Goal: Answer question/provide support: Share knowledge or assist other users

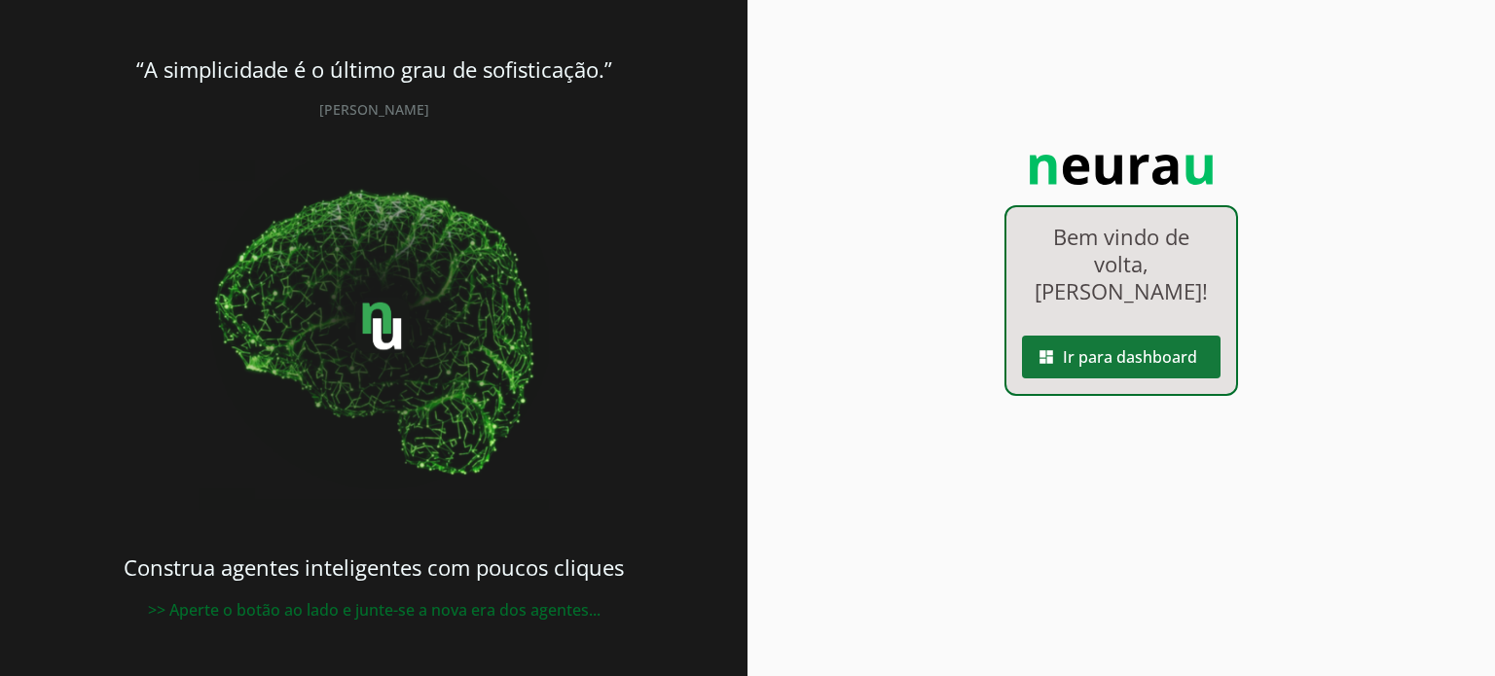
click at [1102, 334] on span at bounding box center [1121, 357] width 198 height 47
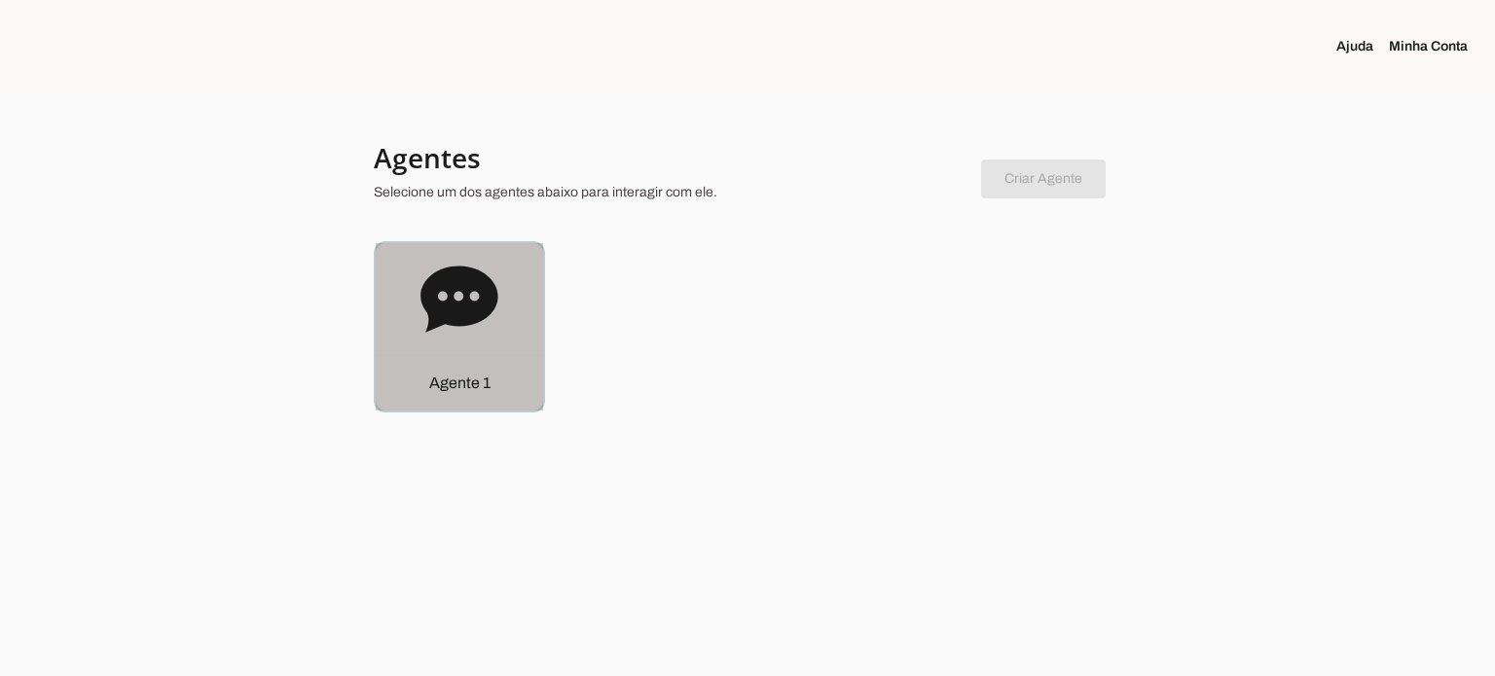
click at [508, 301] on div "Agente 1" at bounding box center [459, 326] width 167 height 167
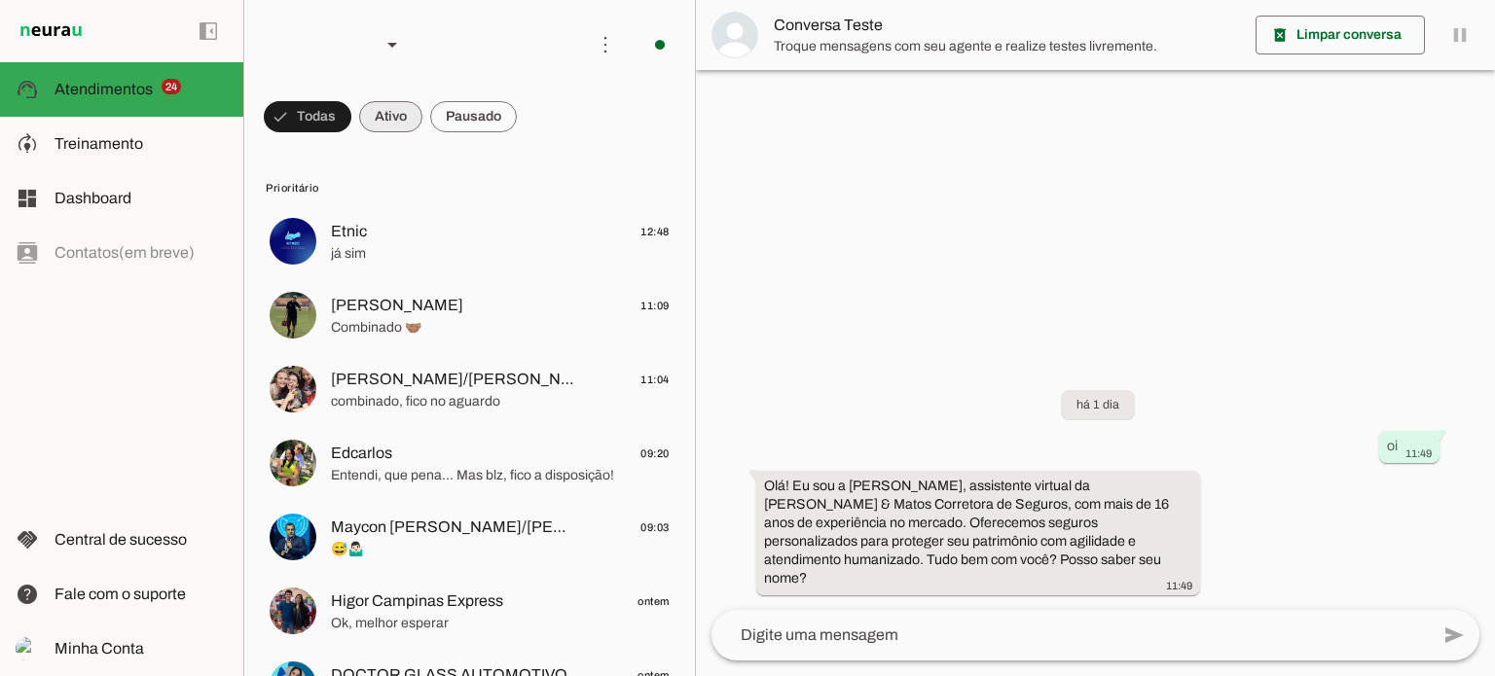
click at [351, 126] on span at bounding box center [308, 116] width 88 height 47
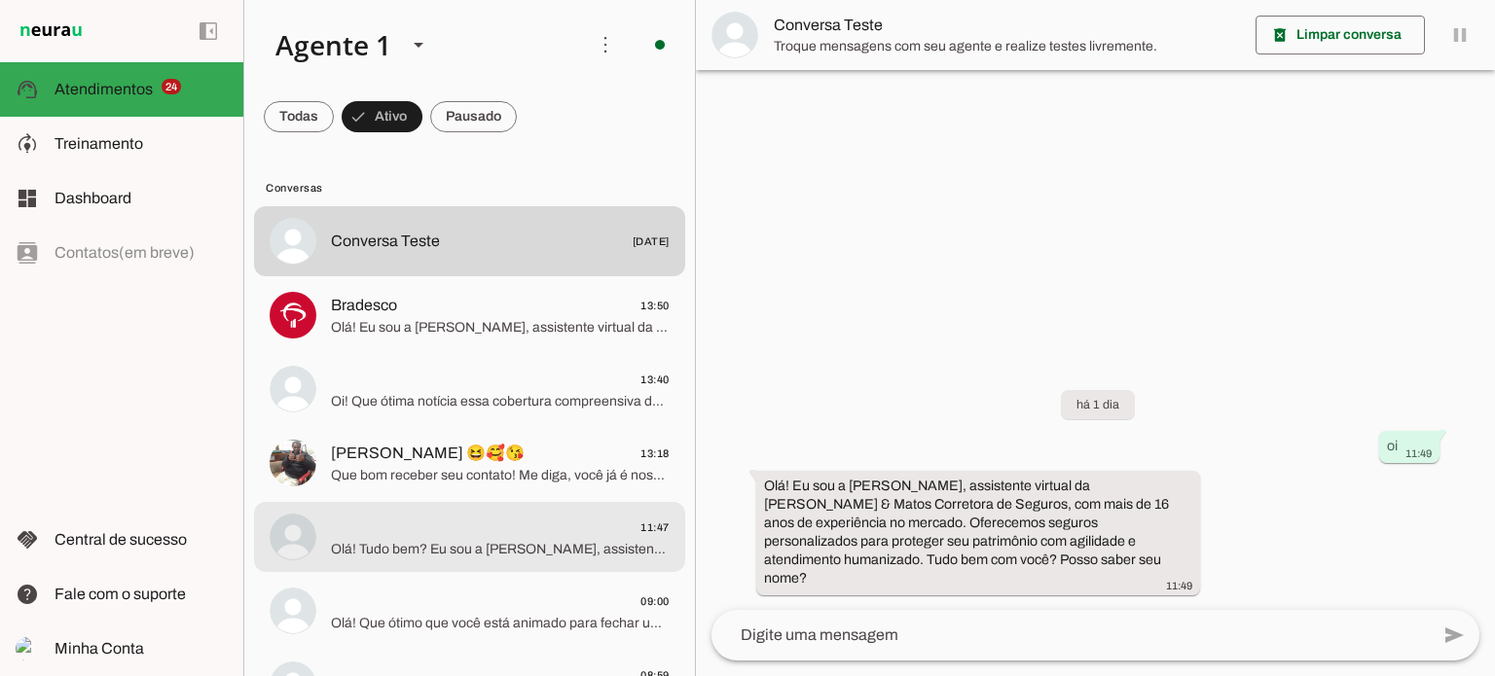
click at [440, 544] on span "Olá! Tudo bem? Eu sou a [PERSON_NAME], assistente virtual da [PERSON_NAME] & [P…" at bounding box center [500, 549] width 339 height 19
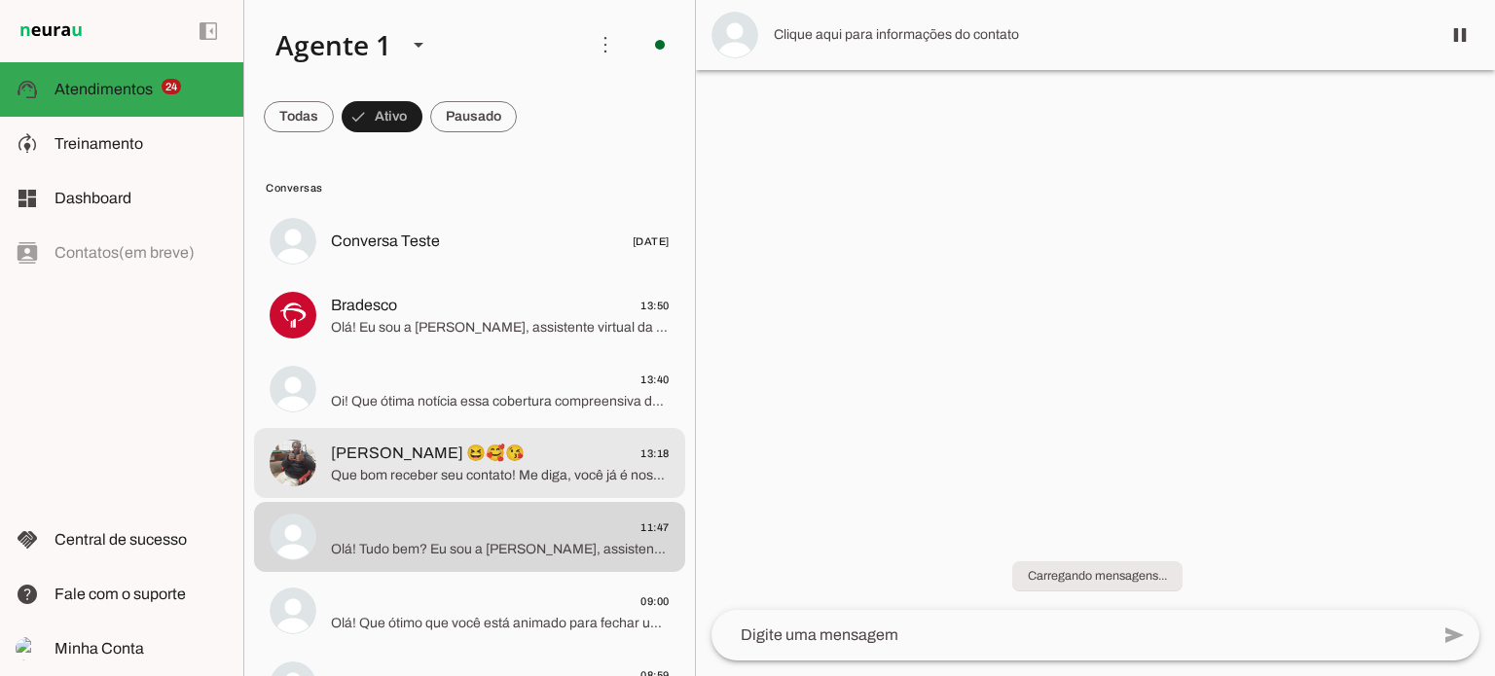
click at [440, 256] on div at bounding box center [500, 242] width 339 height 28
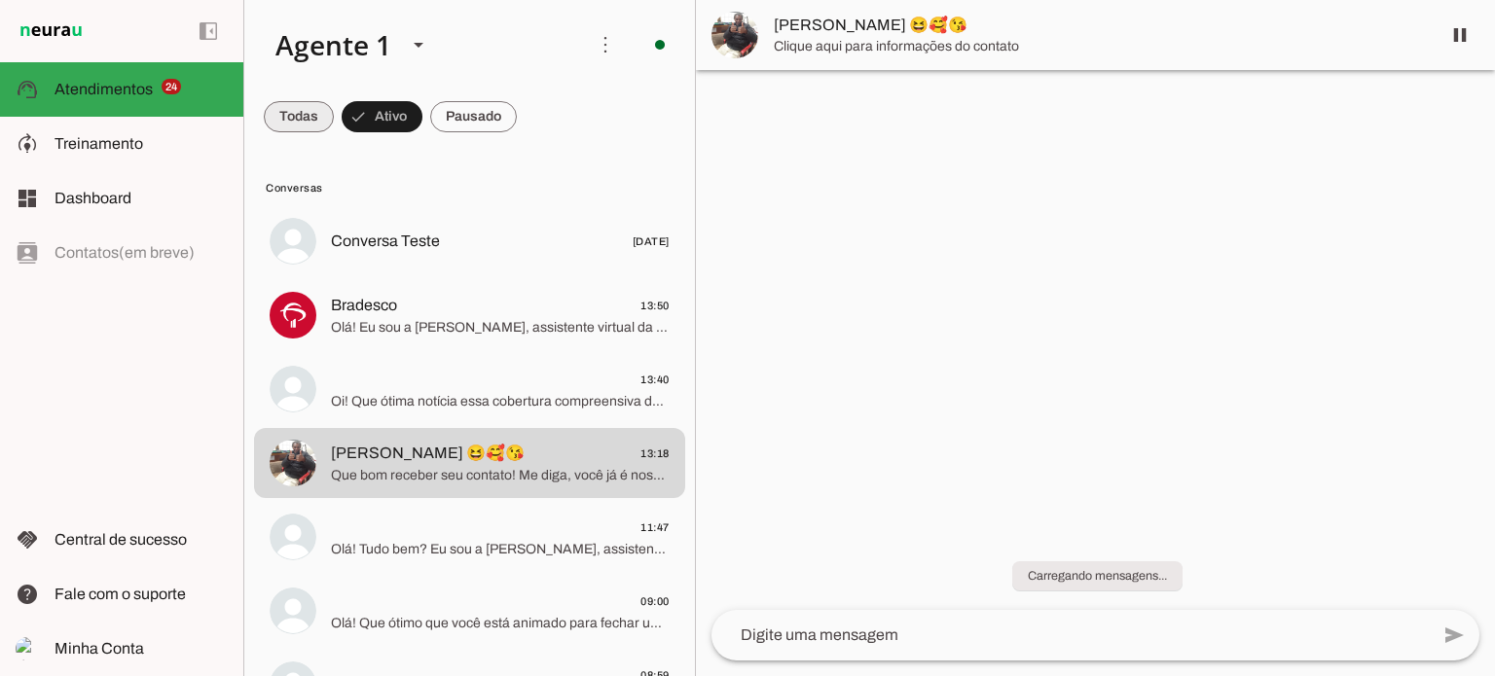
click at [313, 116] on span at bounding box center [299, 116] width 70 height 47
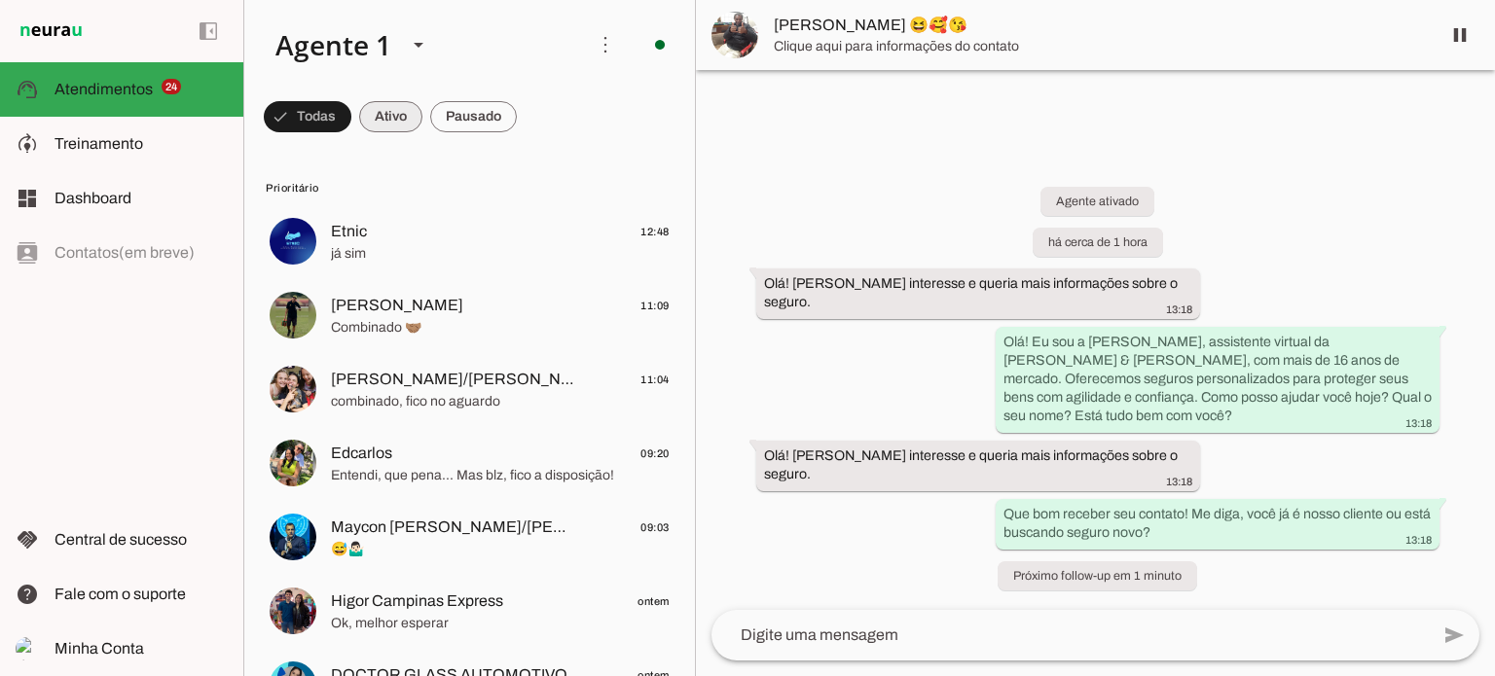
click at [351, 120] on span at bounding box center [308, 116] width 88 height 47
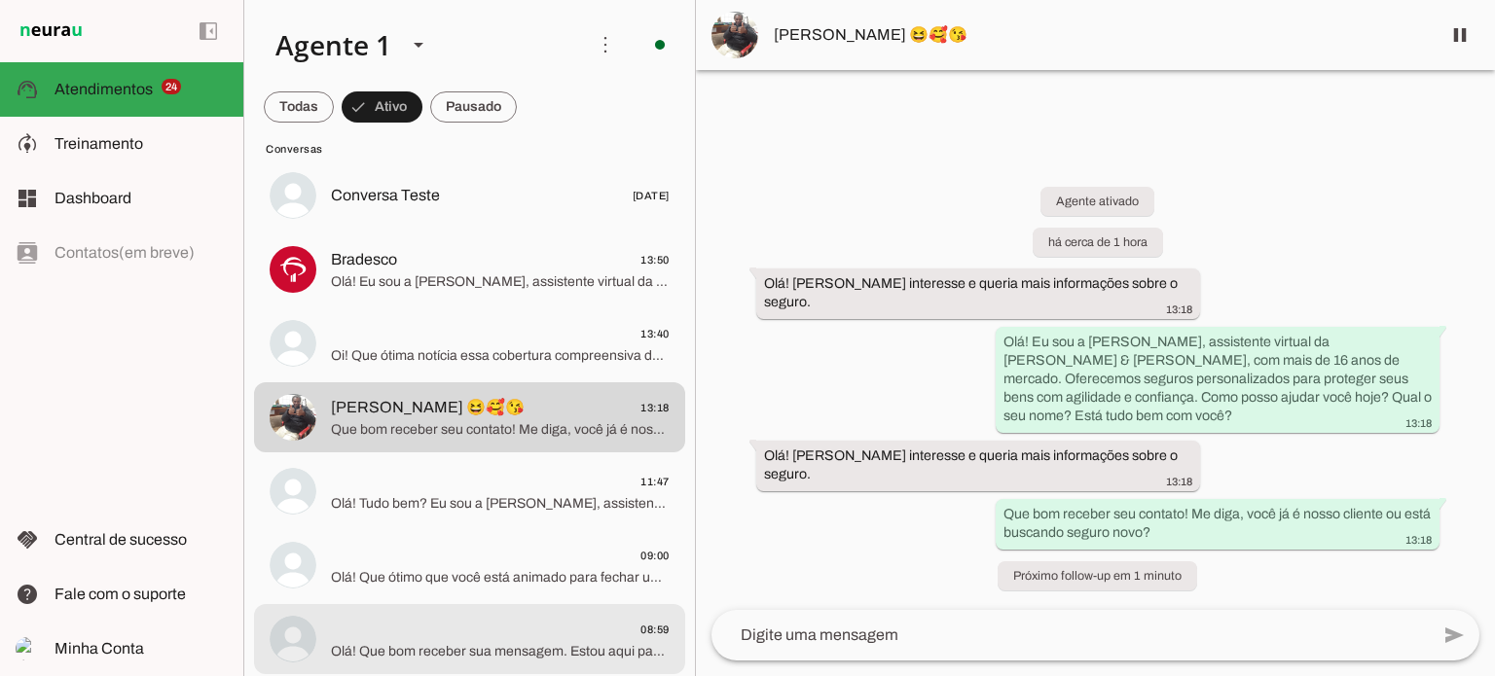
scroll to position [195, 0]
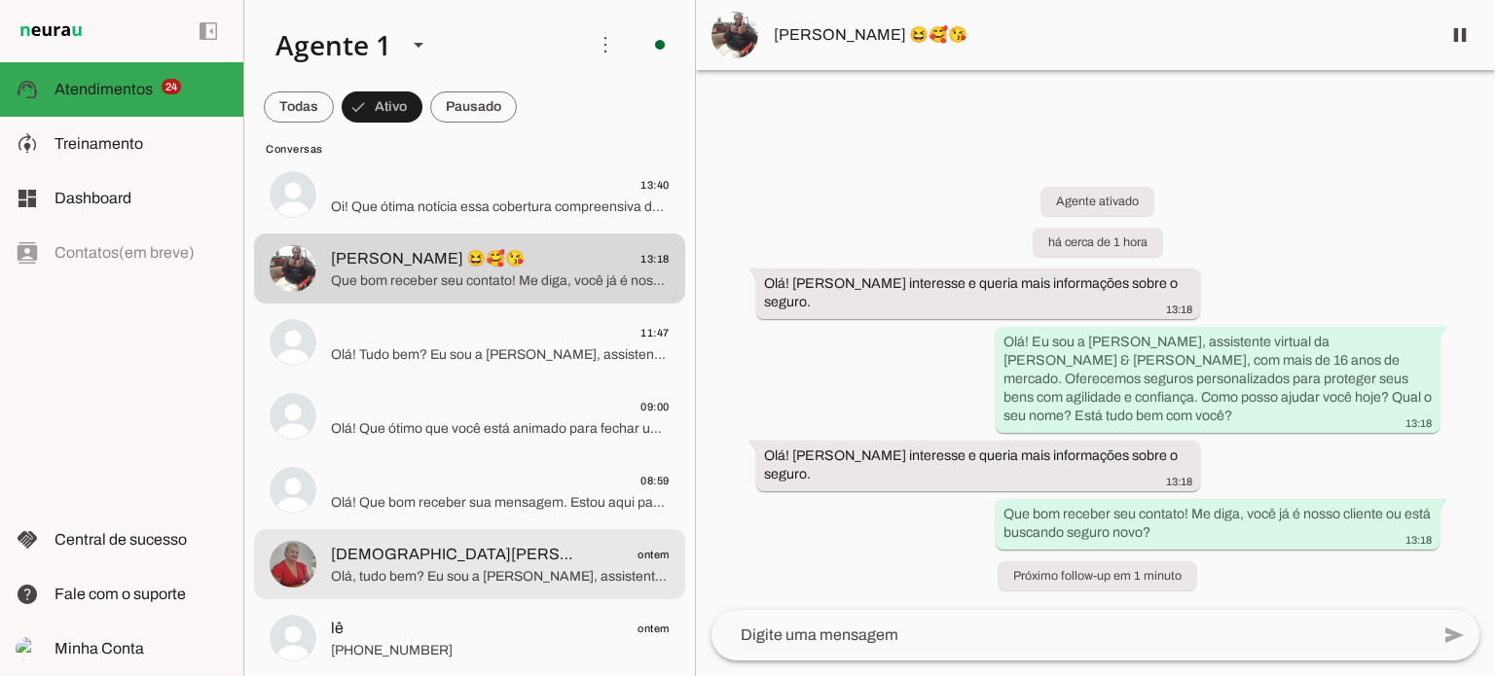
click at [425, 568] on span "Olá, tudo bem? Eu sou a [PERSON_NAME], assistente virtual da [PERSON_NAME] & [P…" at bounding box center [500, 576] width 339 height 19
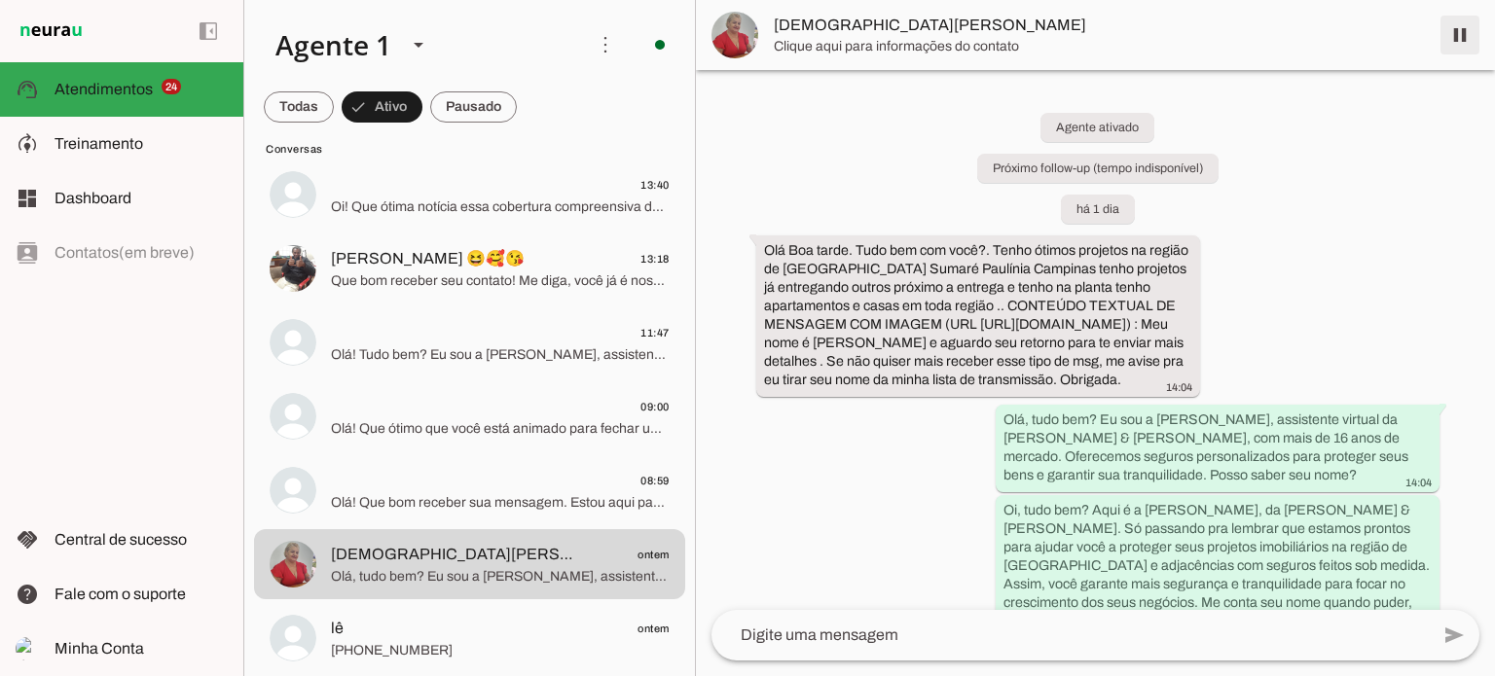
click at [1455, 43] on span at bounding box center [1459, 35] width 47 height 47
